Goal: Transaction & Acquisition: Obtain resource

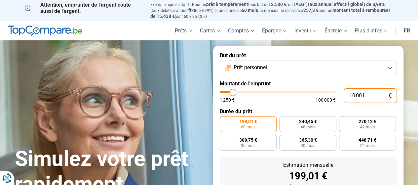
drag, startPoint x: 370, startPoint y: 97, endPoint x: 342, endPoint y: 95, distance: 27.8
click at [342, 95] on div "10 001 € 1 250 € 100 000 €" at bounding box center [308, 95] width 177 height 15
type input "2"
type input "1250"
type input "20"
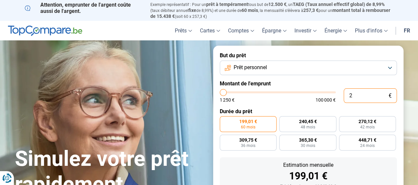
type input "1250"
type input "200"
type input "1250"
type input "2 000"
type input "2000"
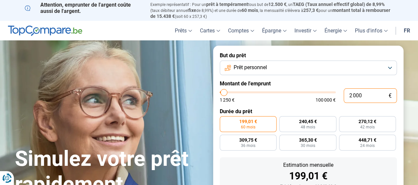
type input "2 000"
radio input "true"
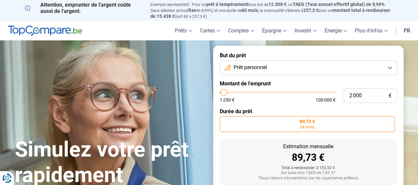
click at [336, 81] on label "Montant de l'emprunt" at bounding box center [308, 83] width 177 height 6
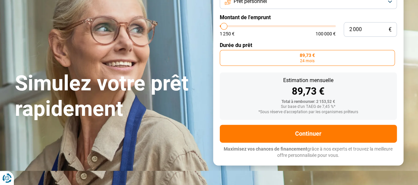
click at [314, 61] on label "89,73 € 24 mois" at bounding box center [307, 58] width 175 height 16
click at [224, 54] on input "89,73 € 24 mois" at bounding box center [222, 52] width 4 height 4
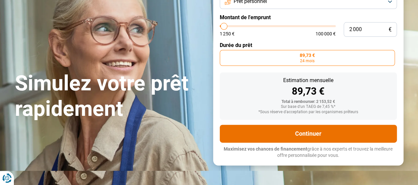
click at [310, 131] on button "Continuer" at bounding box center [308, 134] width 177 height 18
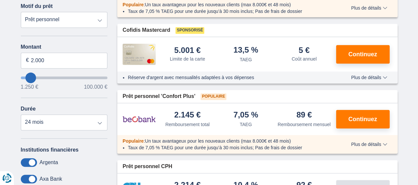
scroll to position [165, 0]
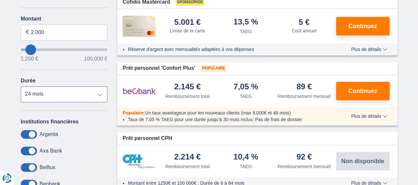
click at [97, 95] on select "12 mois 18 mois 24 mois" at bounding box center [64, 94] width 87 height 16
click at [21, 86] on select "12 mois 18 mois 24 mois" at bounding box center [64, 94] width 87 height 16
click at [99, 95] on select "12 mois 18 mois 24 mois" at bounding box center [64, 94] width 87 height 16
click at [21, 86] on select "12 mois 18 mois 24 mois" at bounding box center [64, 94] width 87 height 16
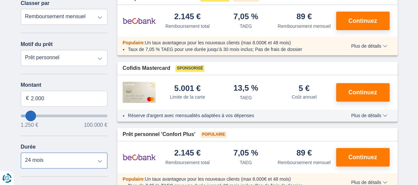
scroll to position [132, 0]
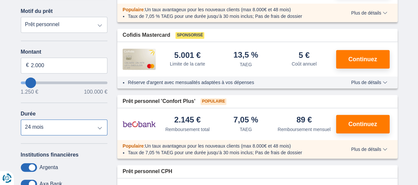
click at [59, 132] on select "12 mois 18 mois 24 mois" at bounding box center [64, 127] width 87 height 16
click at [51, 128] on select "12 mois 18 mois 24 mois" at bounding box center [64, 127] width 87 height 16
select select "12"
click at [21, 119] on select "12 mois 18 mois 24 mois" at bounding box center [64, 127] width 87 height 16
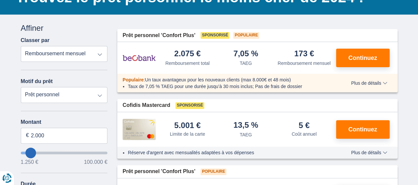
scroll to position [33, 0]
